Goal: Navigation & Orientation: Find specific page/section

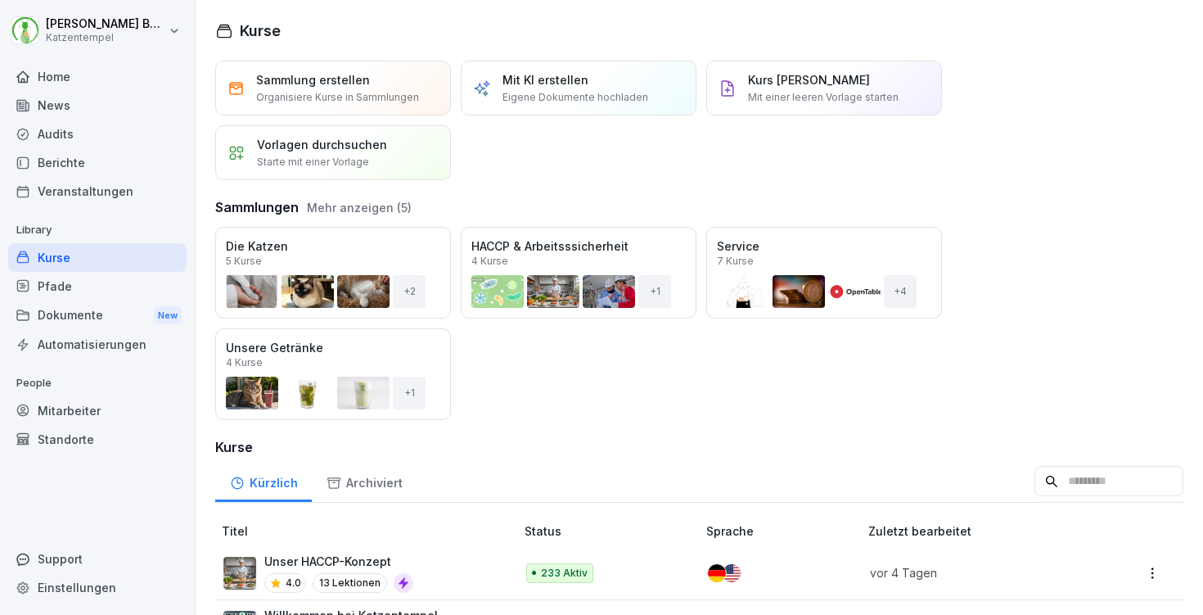
click at [92, 129] on div "Audits" at bounding box center [97, 134] width 178 height 29
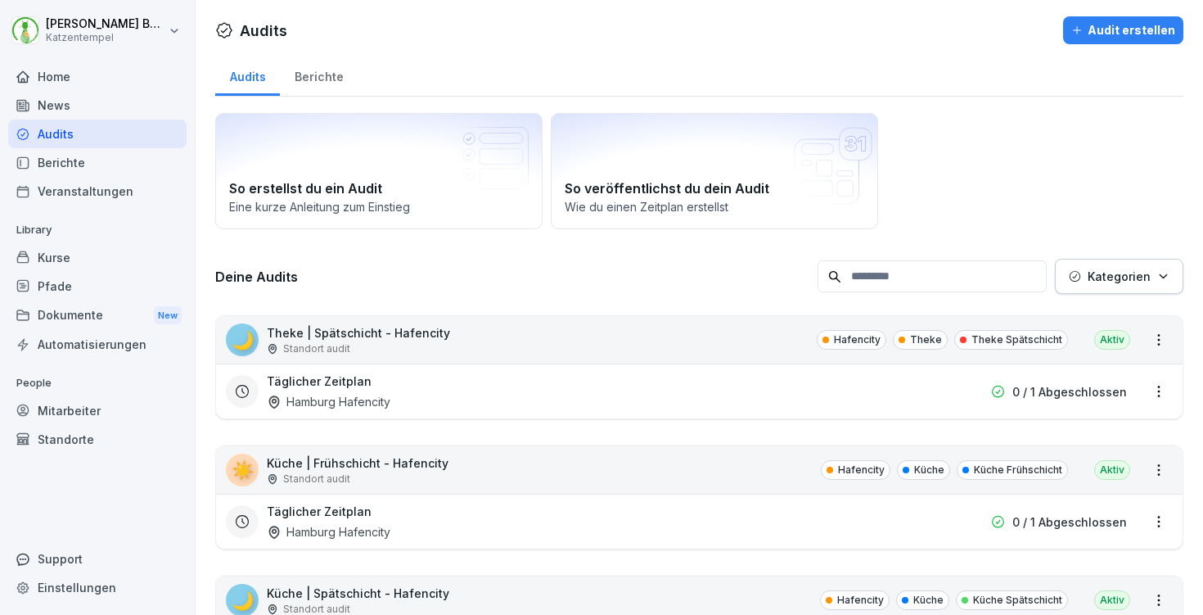
click at [320, 75] on div "Berichte" at bounding box center [319, 75] width 78 height 42
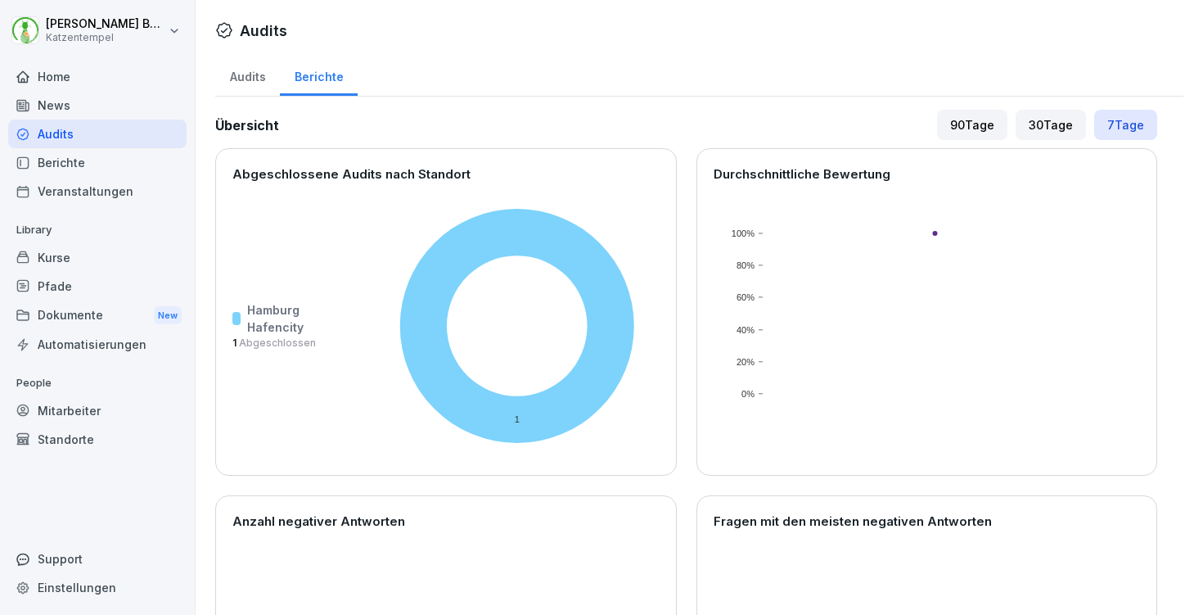
click at [253, 79] on div "Audits" at bounding box center [247, 75] width 65 height 42
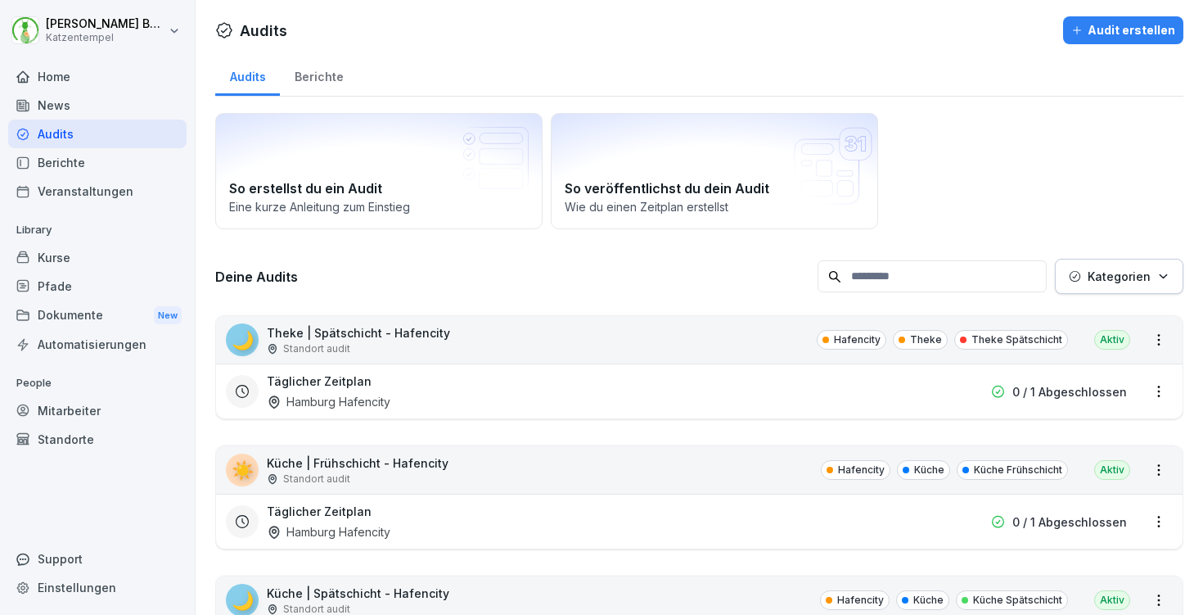
click at [94, 65] on div "Home" at bounding box center [97, 76] width 178 height 29
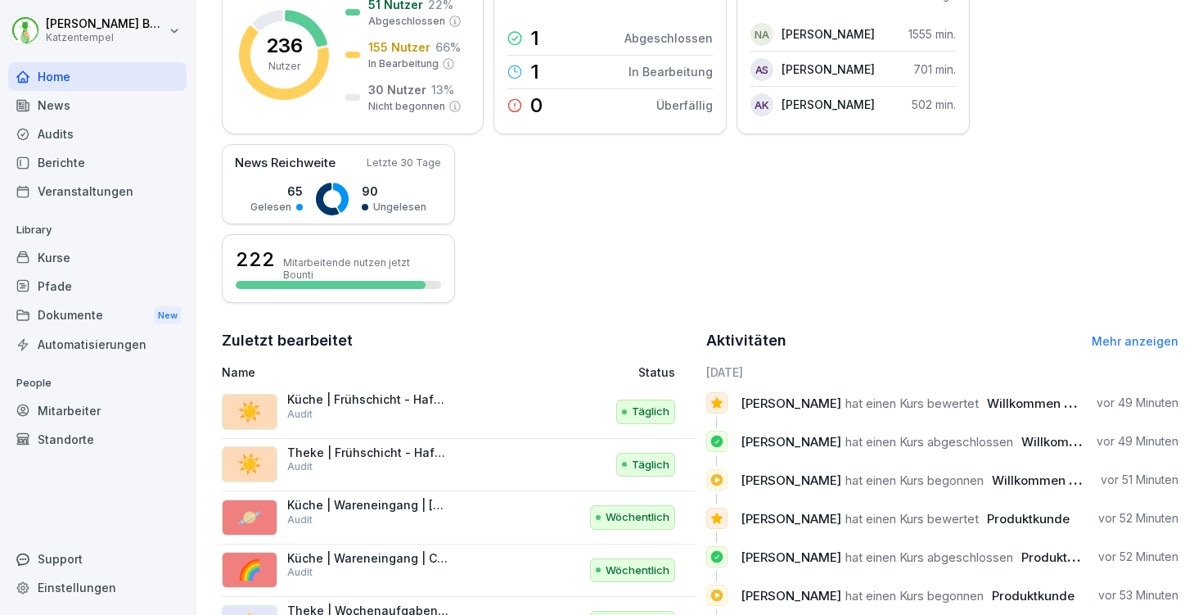
scroll to position [269, 0]
